Goal: Task Accomplishment & Management: Manage account settings

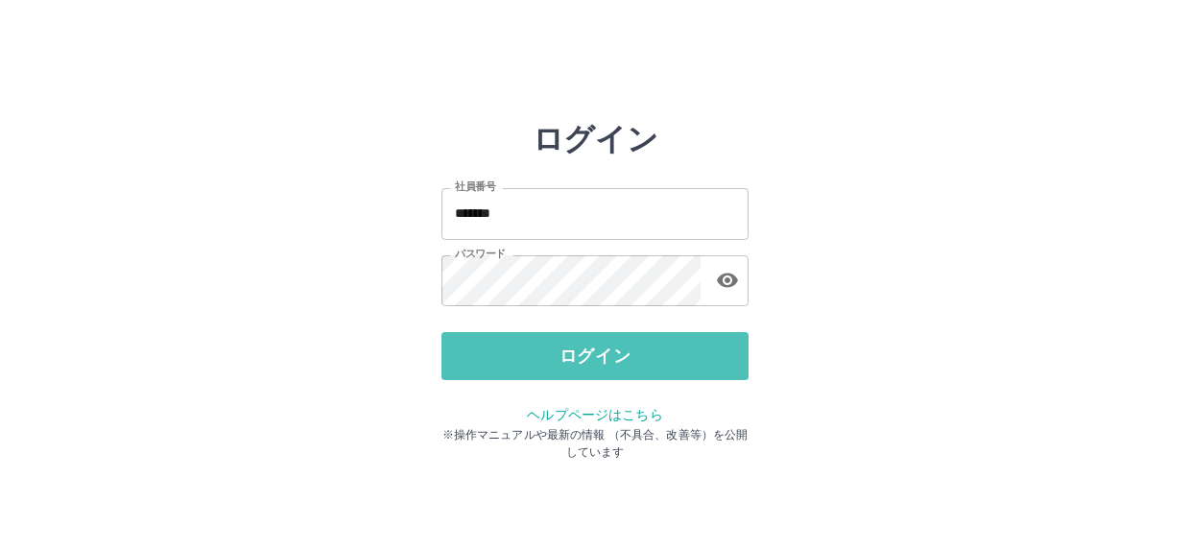
click at [623, 358] on button "ログイン" at bounding box center [594, 356] width 307 height 48
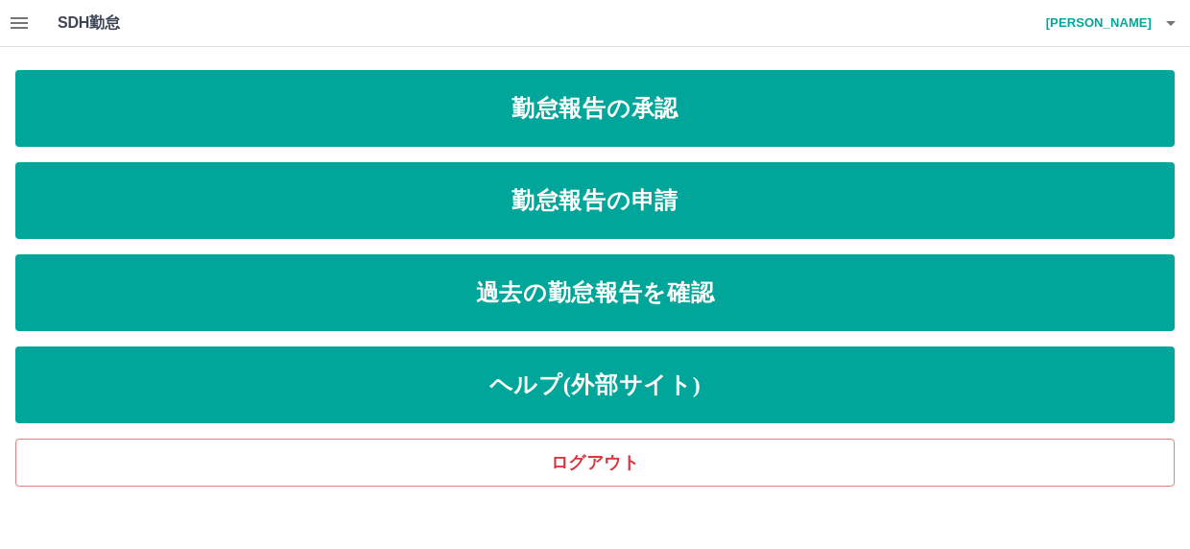
click at [19, 14] on icon "button" at bounding box center [19, 23] width 23 height 23
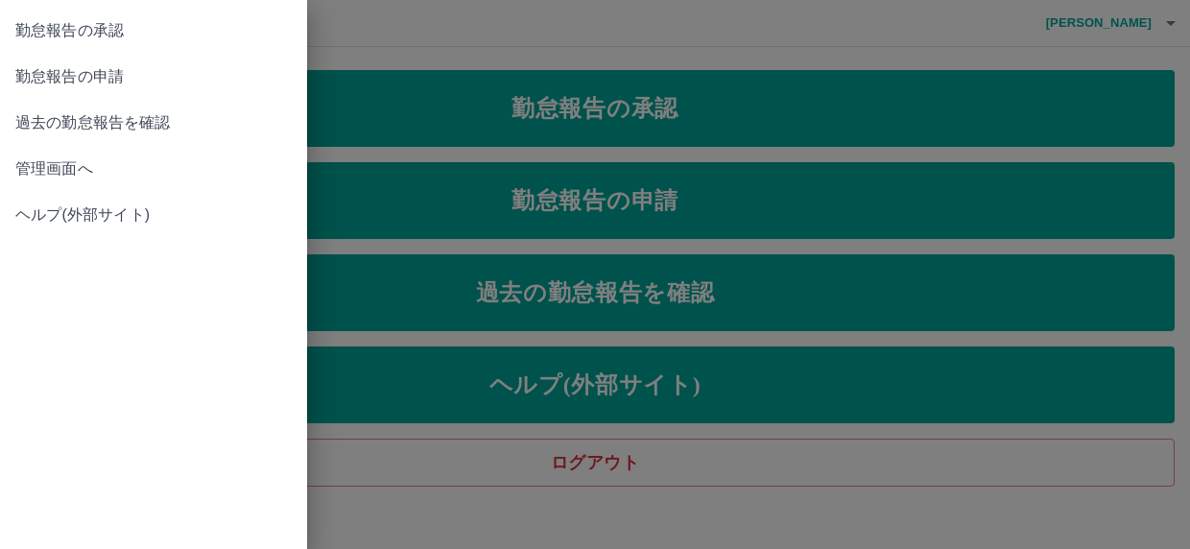
click at [59, 165] on span "管理画面へ" at bounding box center [153, 168] width 276 height 23
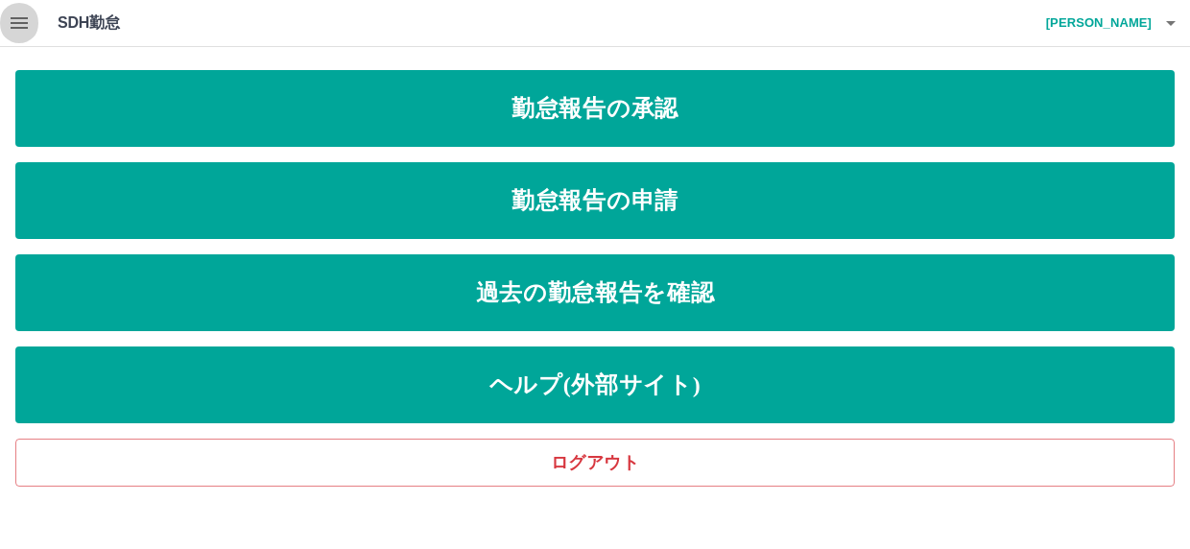
click at [18, 18] on icon "button" at bounding box center [19, 23] width 17 height 12
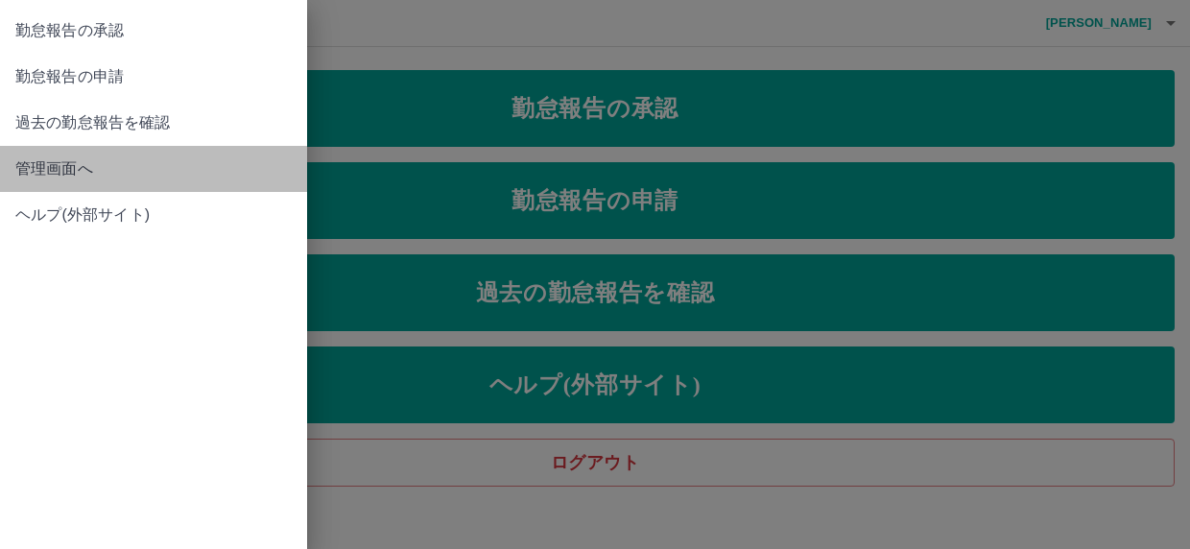
click at [68, 163] on span "管理画面へ" at bounding box center [153, 168] width 276 height 23
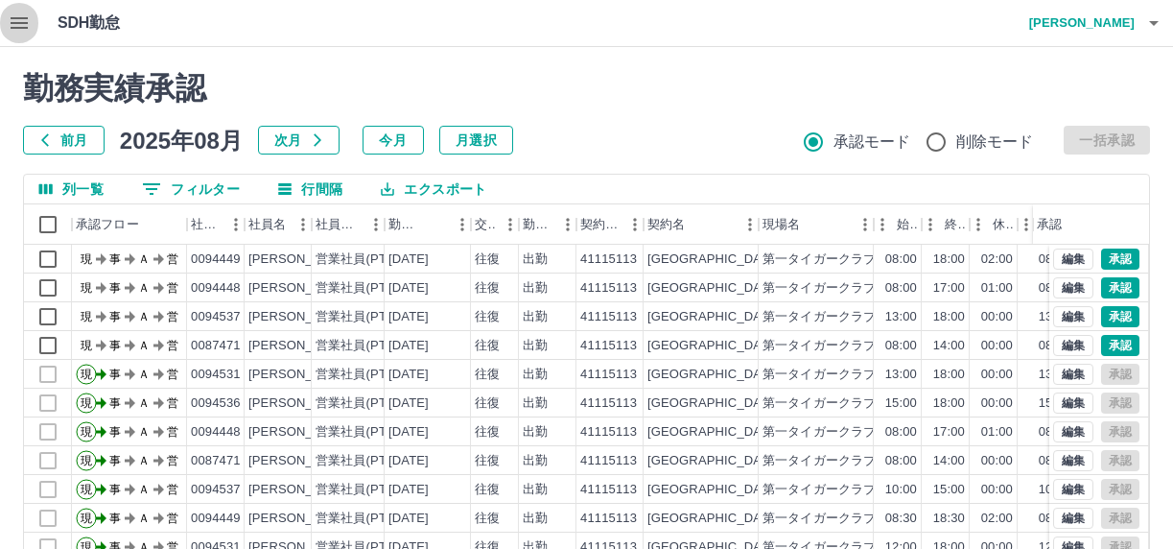
click at [19, 20] on icon "button" at bounding box center [19, 23] width 23 height 23
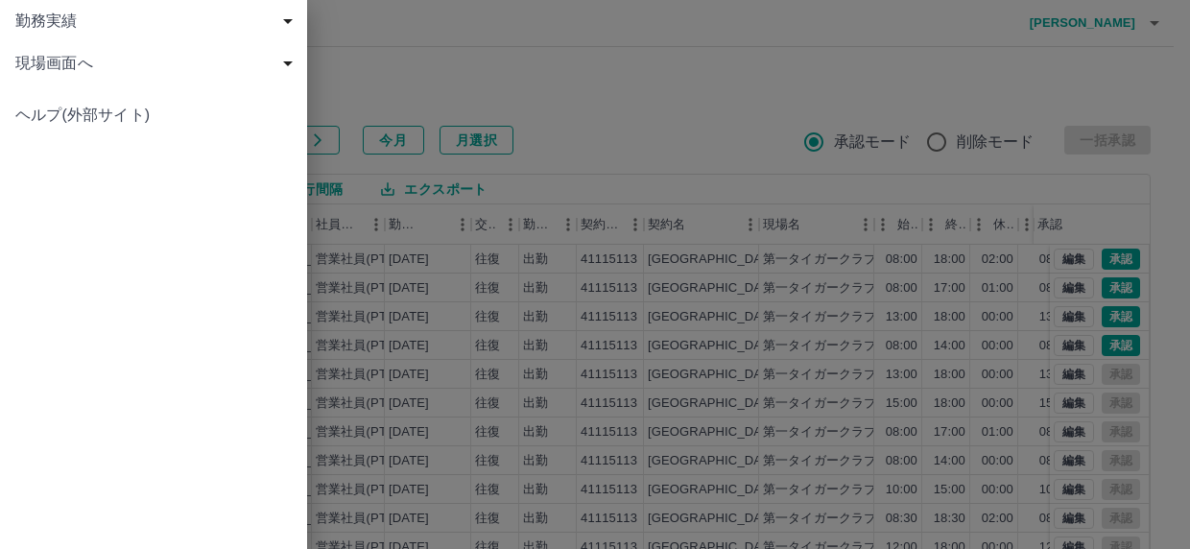
click at [37, 58] on span "現場画面へ" at bounding box center [157, 63] width 284 height 23
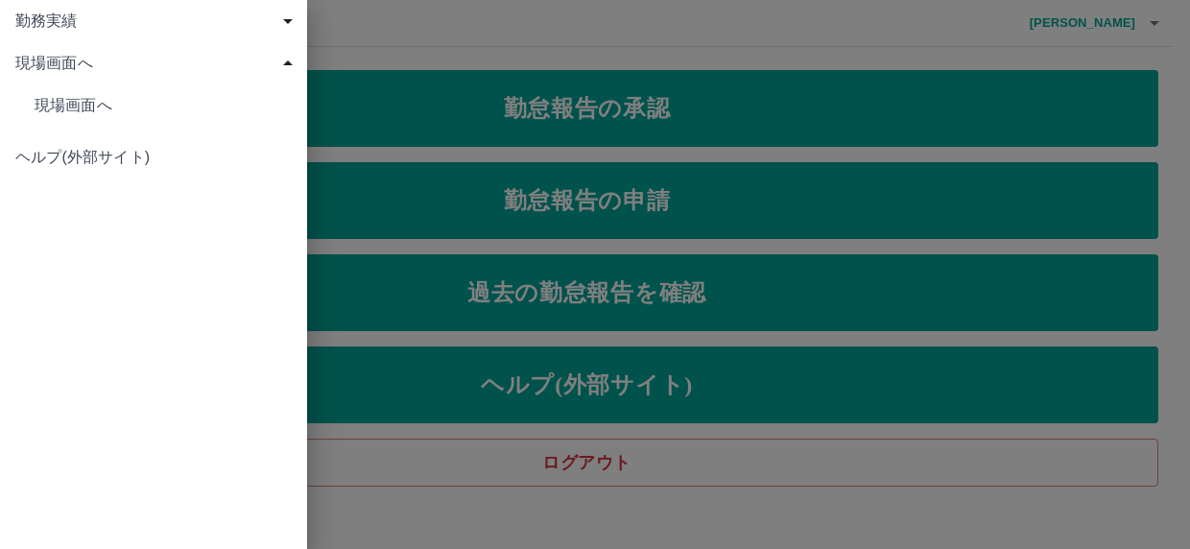
click at [288, 22] on span "勤務実績" at bounding box center [157, 21] width 284 height 23
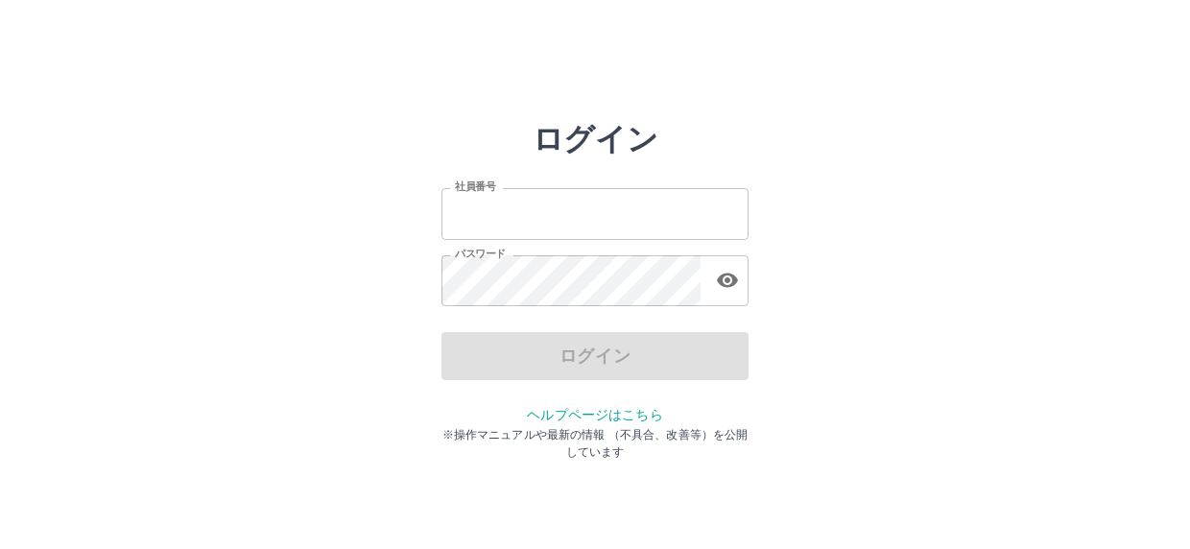
type input "*******"
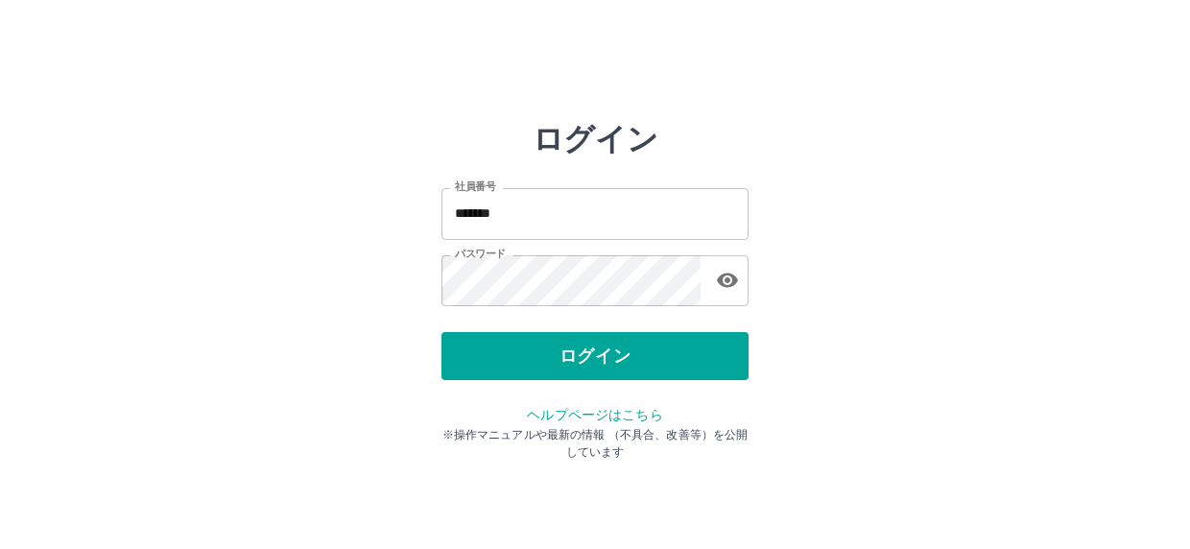
click at [605, 358] on div "ログイン" at bounding box center [594, 356] width 307 height 48
click at [605, 358] on button "ログイン" at bounding box center [594, 356] width 307 height 48
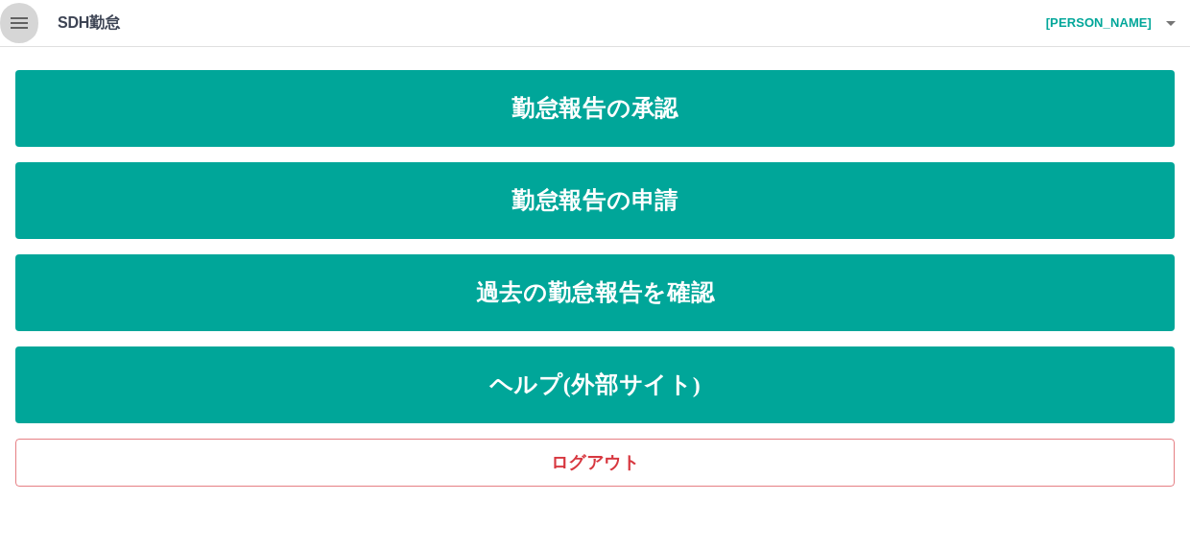
click at [21, 20] on icon "button" at bounding box center [19, 23] width 23 height 23
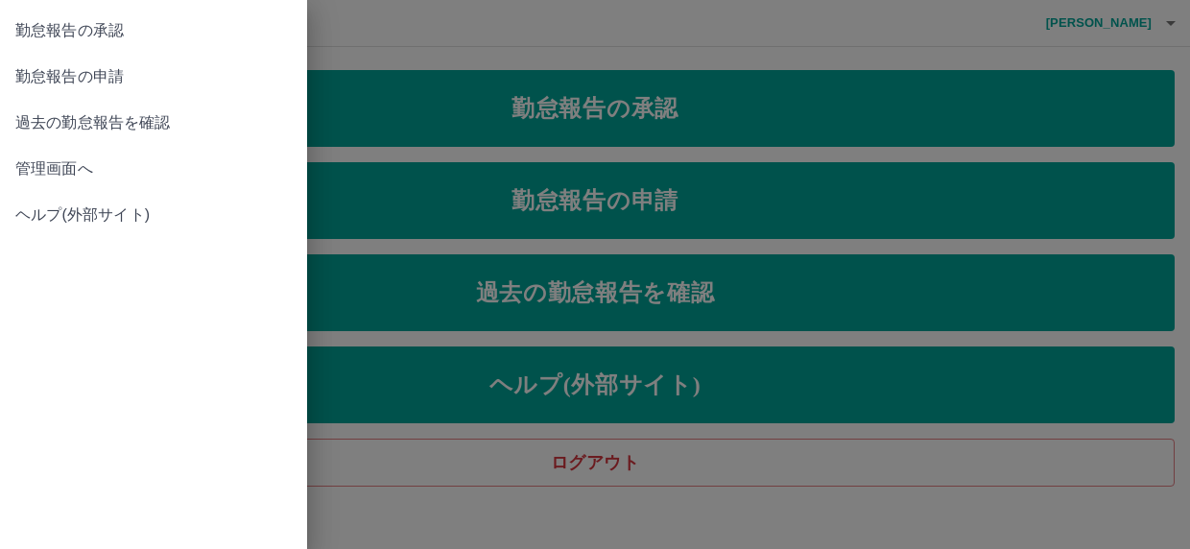
click at [74, 171] on span "管理画面へ" at bounding box center [153, 168] width 276 height 23
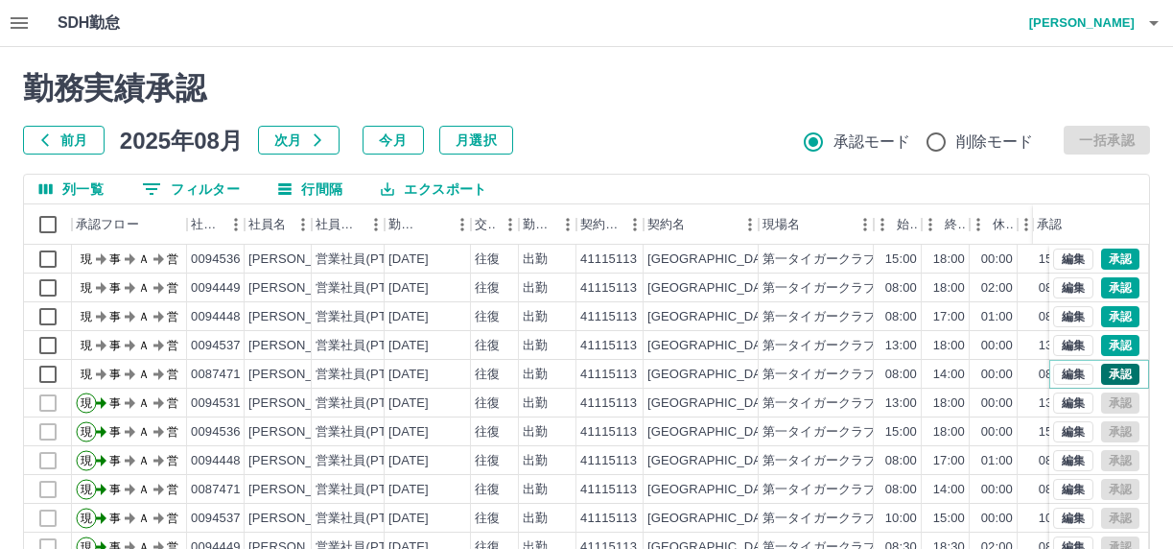
click at [1107, 371] on button "承認" at bounding box center [1121, 374] width 38 height 21
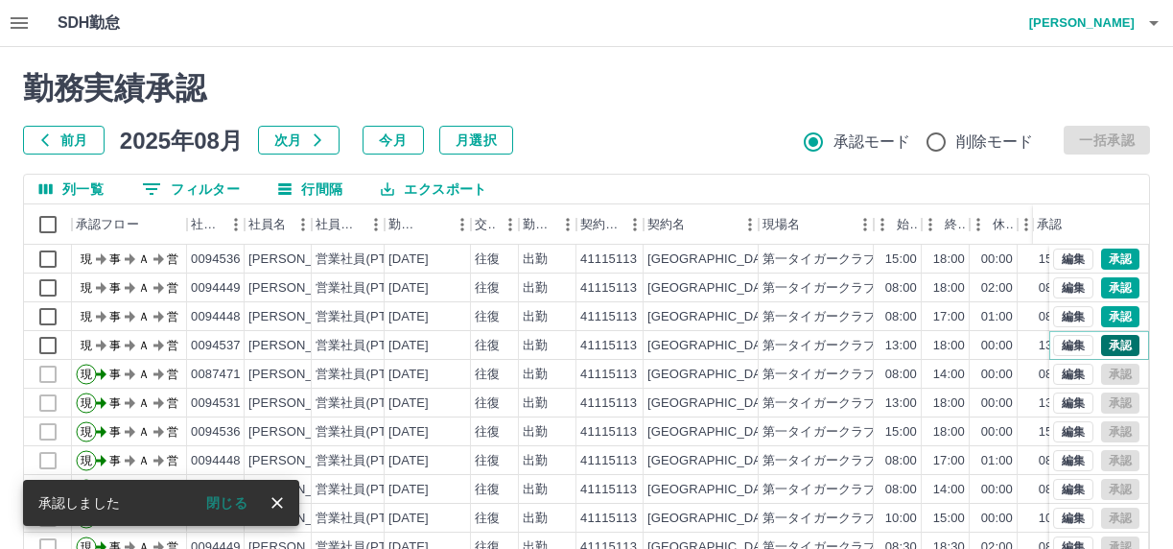
click at [1108, 338] on button "承認" at bounding box center [1121, 345] width 38 height 21
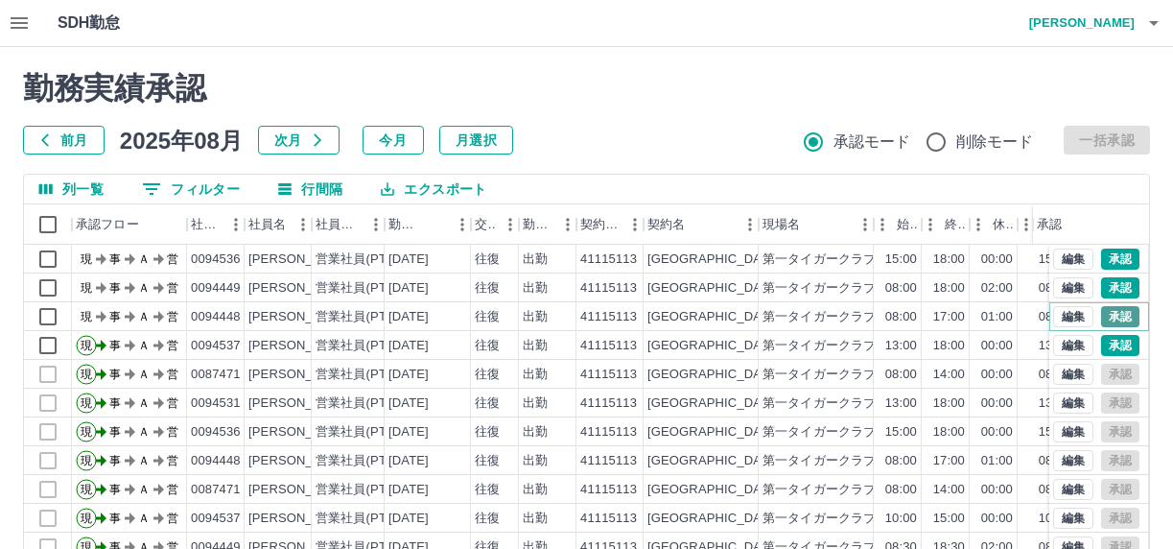
click at [1102, 314] on button "承認" at bounding box center [1121, 316] width 38 height 21
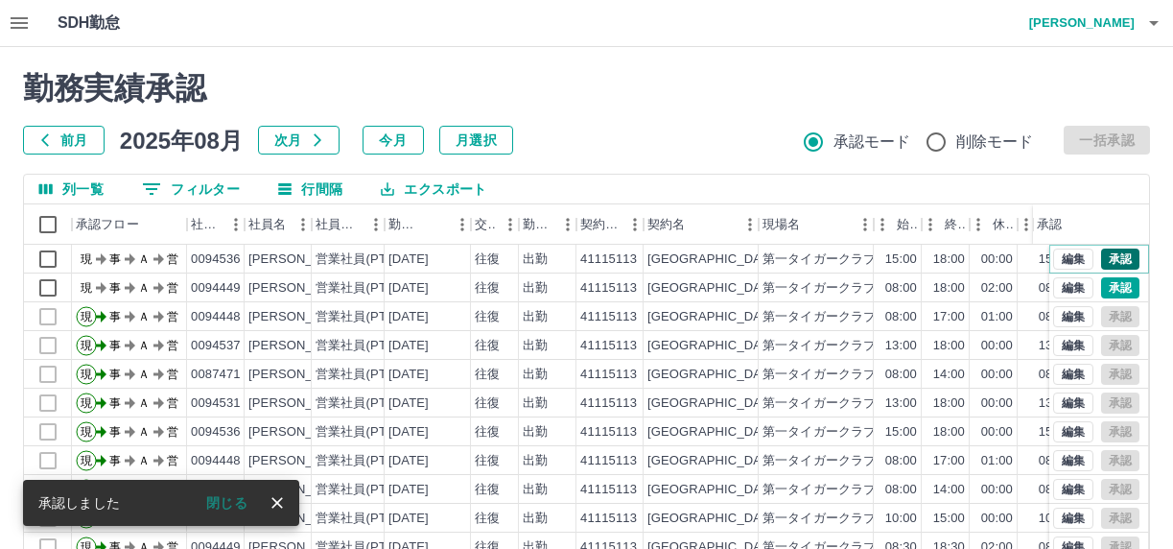
click at [1109, 255] on button "承認" at bounding box center [1121, 259] width 38 height 21
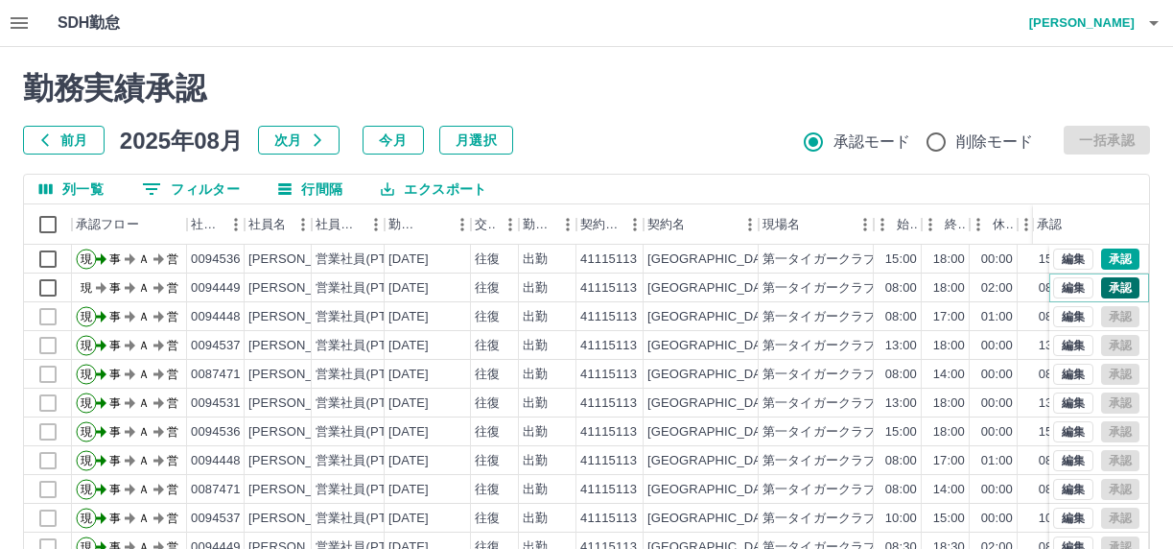
click at [1104, 288] on button "承認" at bounding box center [1121, 287] width 38 height 21
